Goal: Transaction & Acquisition: Purchase product/service

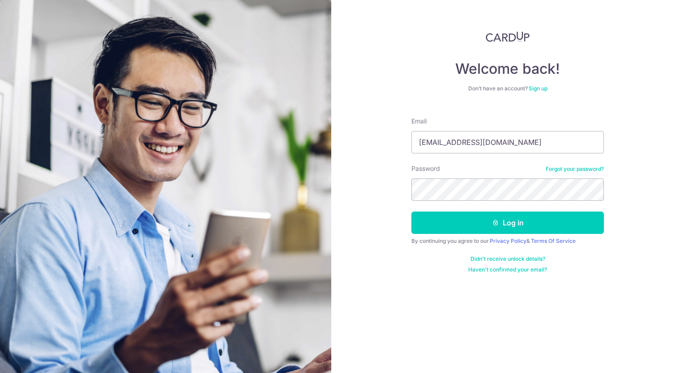
type input "[EMAIL_ADDRESS][DOMAIN_NAME]"
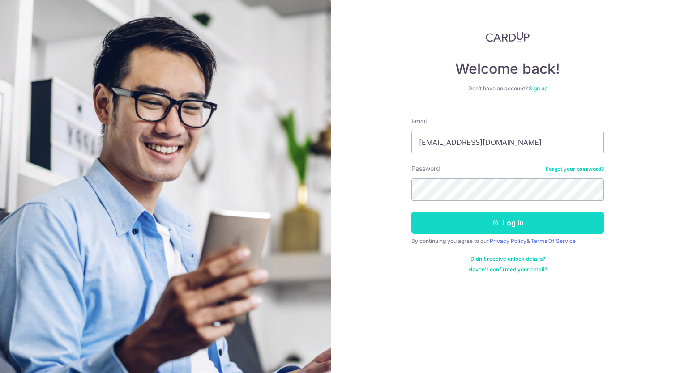
click at [533, 218] on button "Log in" at bounding box center [507, 223] width 192 height 22
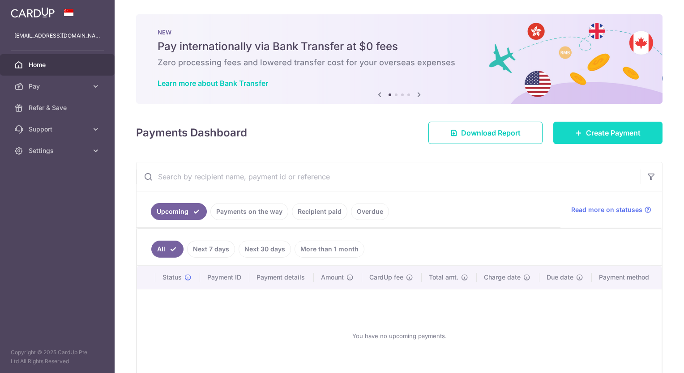
click at [589, 130] on span "Create Payment" at bounding box center [613, 133] width 55 height 11
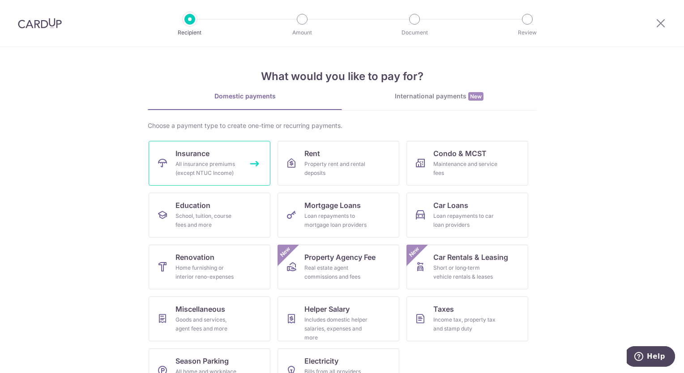
click at [212, 169] on div "All insurance premiums (except NTUC Income)" at bounding box center [207, 169] width 64 height 18
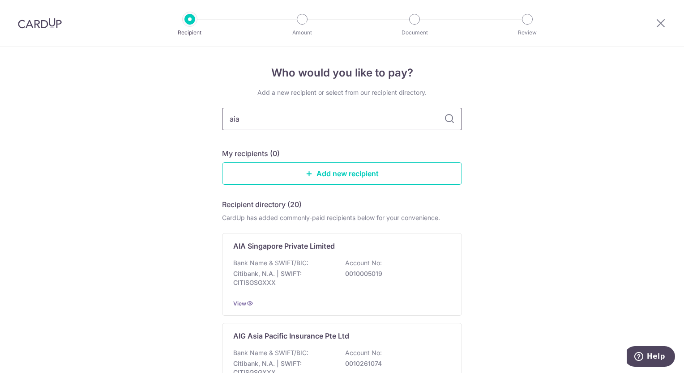
type input "aia"
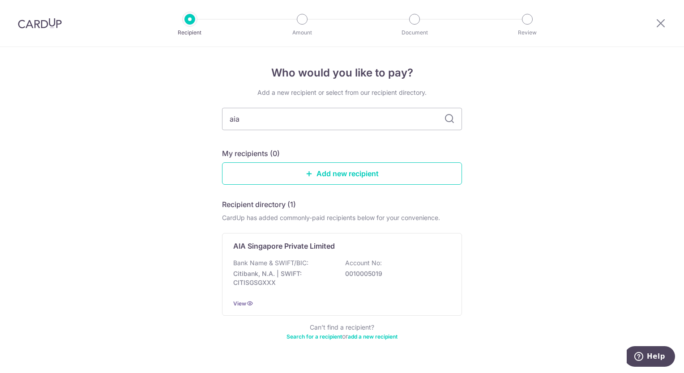
click at [445, 119] on icon at bounding box center [449, 119] width 11 height 11
click at [324, 251] on p "AIA Singapore Private Limited" at bounding box center [284, 246] width 102 height 11
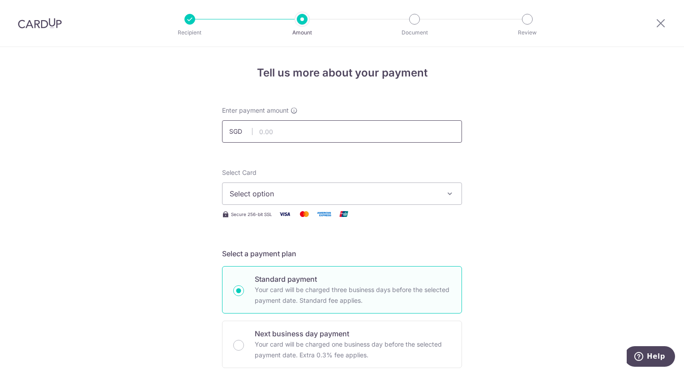
click at [317, 129] on input "text" at bounding box center [342, 131] width 240 height 22
type input "17.00"
click at [297, 134] on input "17.00" at bounding box center [342, 131] width 240 height 22
type input "1,827.00"
click at [284, 194] on span "Select option" at bounding box center [334, 193] width 209 height 11
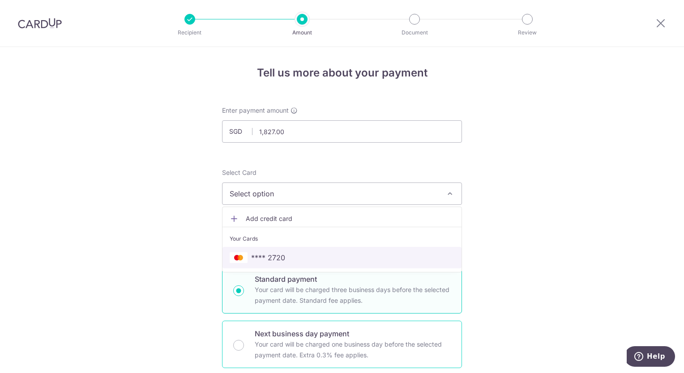
drag, startPoint x: 289, startPoint y: 258, endPoint x: 256, endPoint y: 328, distance: 77.7
click at [289, 258] on span "**** 2720" at bounding box center [342, 257] width 225 height 11
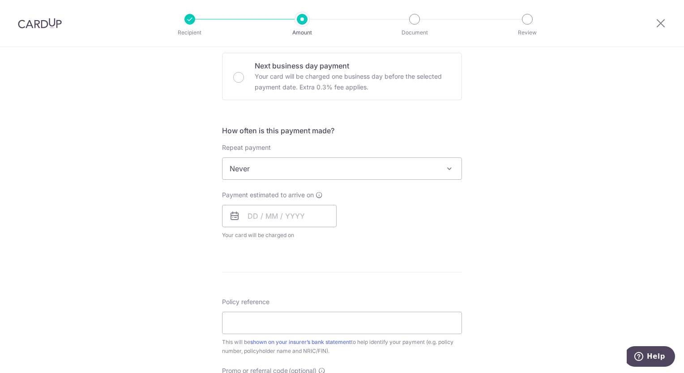
scroll to position [269, 0]
click at [249, 217] on input "text" at bounding box center [279, 216] width 115 height 22
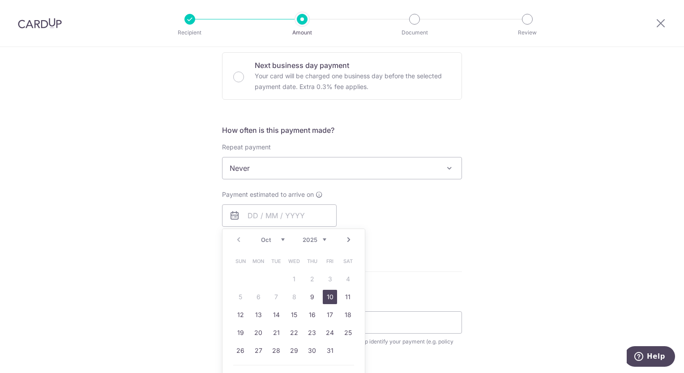
click at [329, 292] on link "10" at bounding box center [330, 297] width 14 height 14
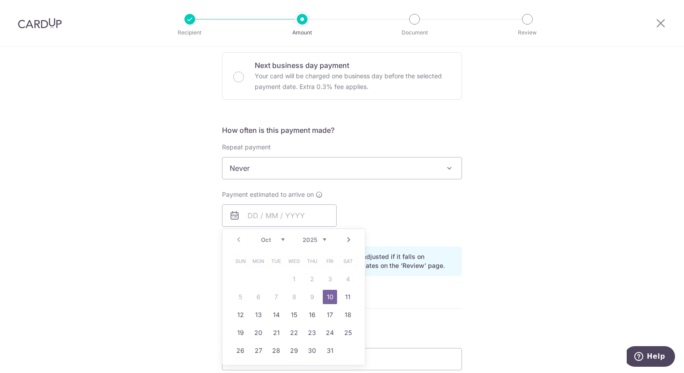
type input "[DATE]"
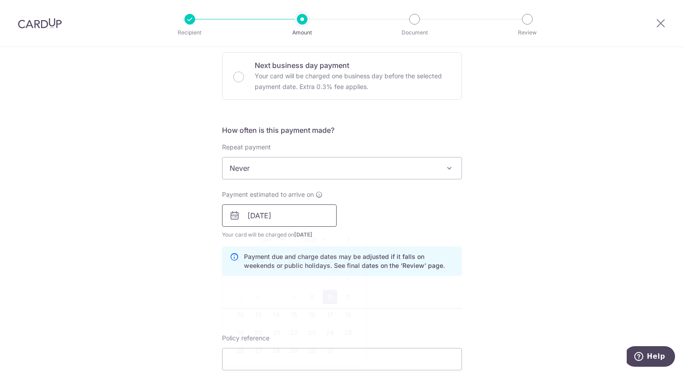
click at [301, 214] on input "[DATE]" at bounding box center [279, 216] width 115 height 22
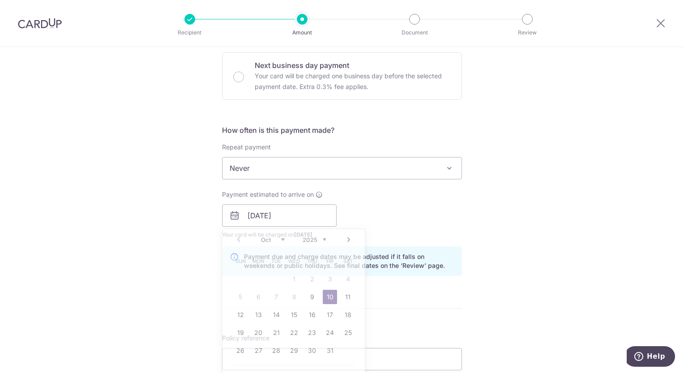
drag, startPoint x: 513, startPoint y: 225, endPoint x: 507, endPoint y: 216, distance: 11.2
click at [514, 225] on div "Tell us more about your payment Enter payment amount SGD 1,827.00 1827.00 Selec…" at bounding box center [342, 201] width 684 height 846
click at [270, 206] on input "[DATE]" at bounding box center [279, 216] width 115 height 22
click at [327, 299] on link "10" at bounding box center [330, 297] width 14 height 14
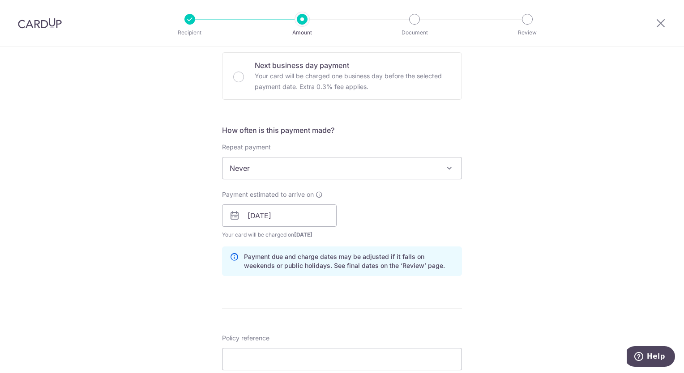
scroll to position [448, 0]
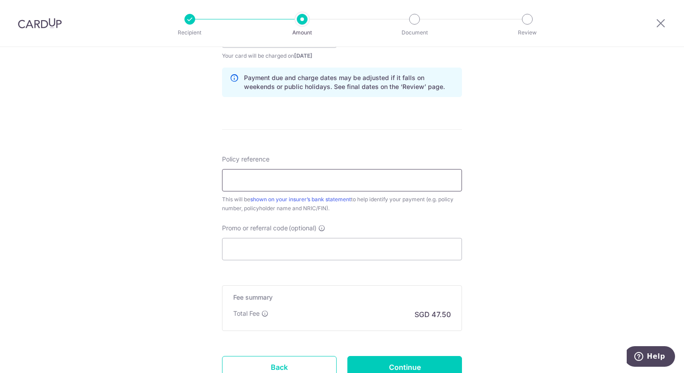
click at [265, 176] on input "Policy reference" at bounding box center [342, 180] width 240 height 22
paste input "L542890817"
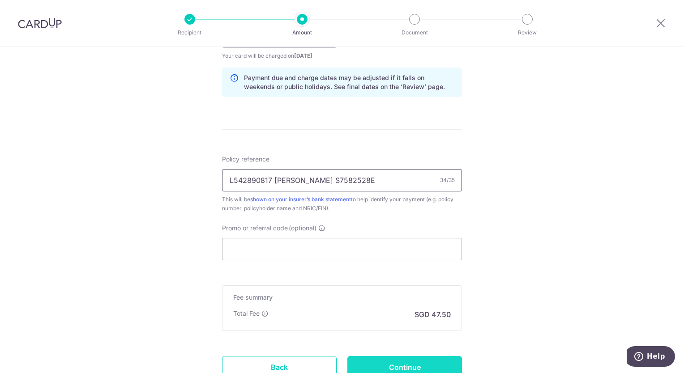
type input "L542890817 AVNISH SHARMA S7582528E"
click at [407, 367] on input "Continue" at bounding box center [404, 367] width 115 height 22
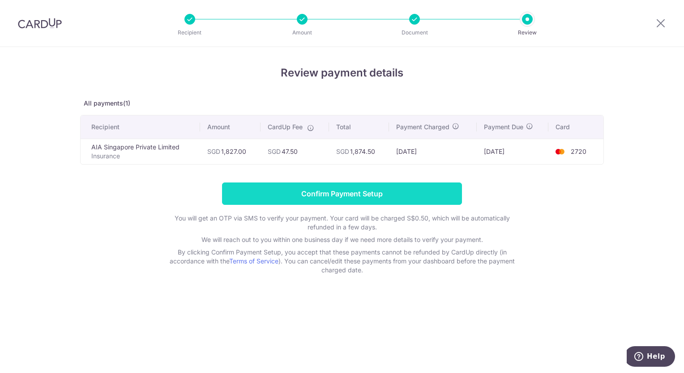
click at [324, 193] on input "Confirm Payment Setup" at bounding box center [342, 194] width 240 height 22
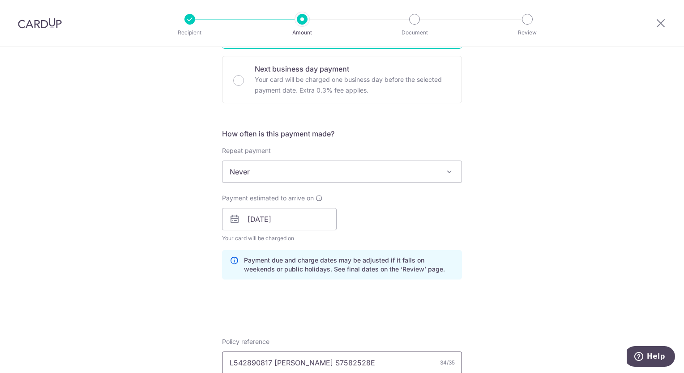
scroll to position [403, 0]
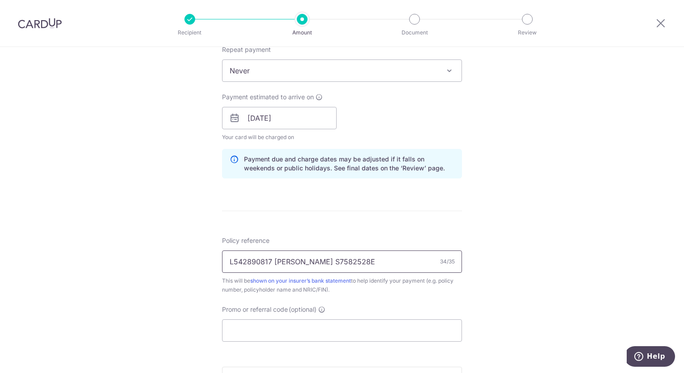
click at [337, 261] on input "L542890817 [PERSON_NAME] S7582528E" at bounding box center [342, 262] width 240 height 22
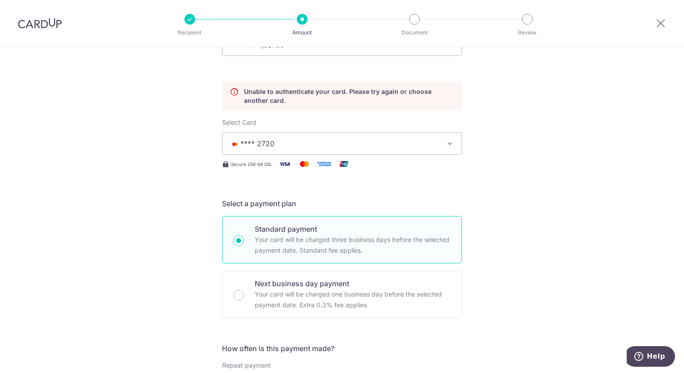
scroll to position [0, 0]
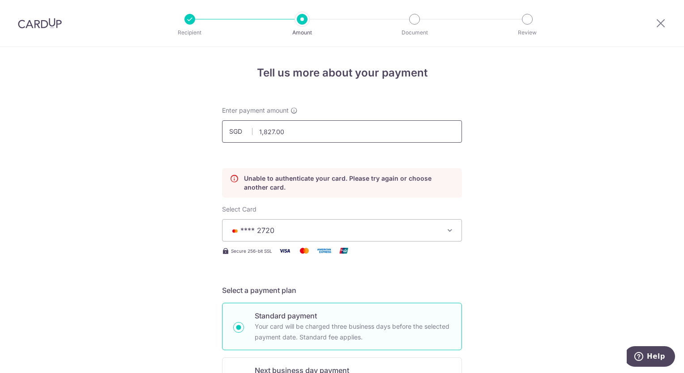
drag, startPoint x: 294, startPoint y: 132, endPoint x: 198, endPoint y: 135, distance: 95.4
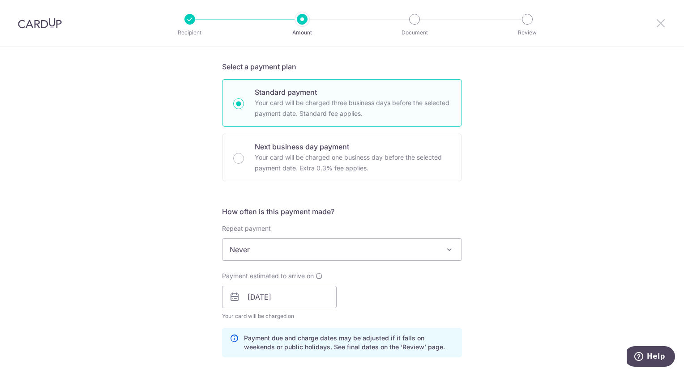
click at [660, 24] on icon at bounding box center [660, 22] width 11 height 11
type input "1,827.00"
